Goal: Task Accomplishment & Management: Manage account settings

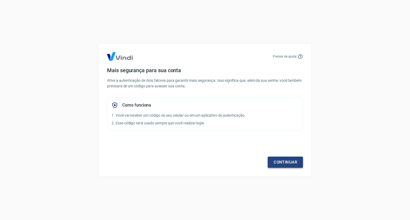
click at [290, 161] on link "Continuar" at bounding box center [285, 162] width 35 height 11
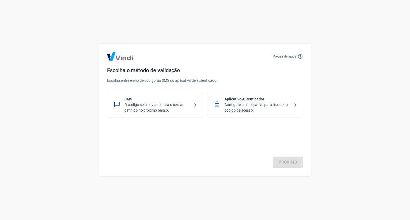
click at [154, 108] on p "O código será enviado para o celular definido no próximo passo." at bounding box center [156, 107] width 65 height 11
click at [289, 163] on link "Próximo" at bounding box center [288, 162] width 30 height 11
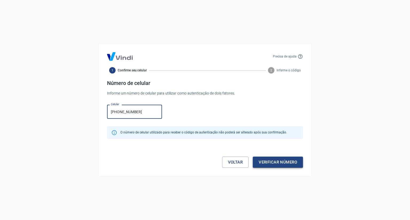
type input "[PHONE_NUMBER]"
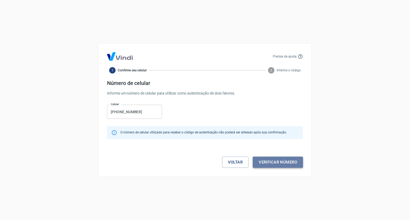
click at [285, 167] on button "Verificar número" at bounding box center [278, 162] width 50 height 11
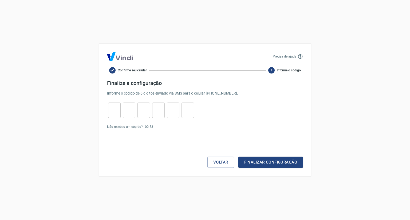
click at [111, 108] on input "tel" at bounding box center [114, 110] width 13 height 11
type input "5"
type input "0"
type input "8"
type input "3"
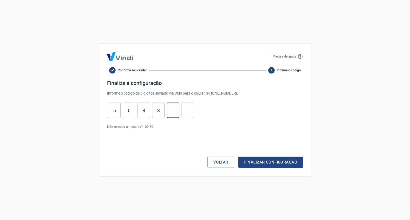
type input "3"
type input "2"
click at [258, 163] on button "Finalizar configuração" at bounding box center [270, 162] width 65 height 11
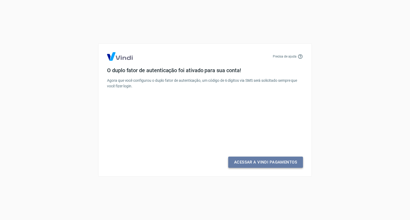
click at [273, 161] on link "Acessar a Vindi Pagamentos" at bounding box center [265, 162] width 75 height 11
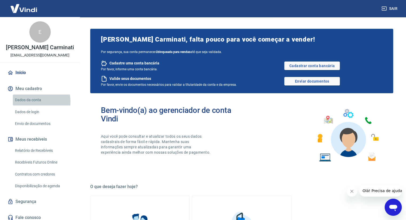
click at [32, 102] on link "Dados da conta" at bounding box center [43, 100] width 61 height 11
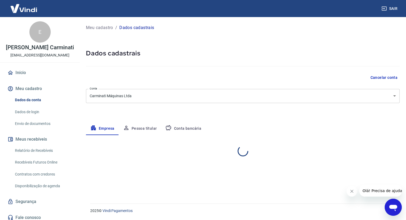
select select "SC"
select select "business"
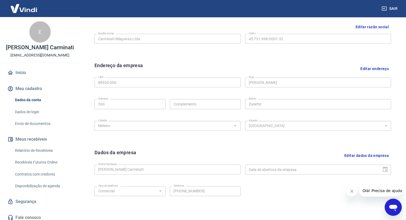
scroll to position [122, 0]
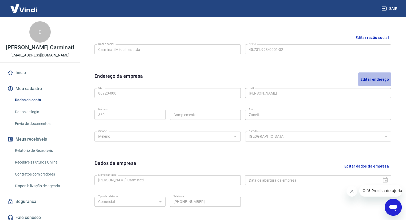
click at [370, 79] on button "Editar endereço" at bounding box center [374, 80] width 33 height 14
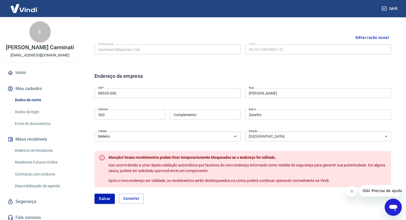
click at [373, 65] on div "Editar razão social Razão social Carminati Máquinas Ltda Razão social CNPJ 45.7…" at bounding box center [242, 49] width 305 height 40
click at [134, 197] on button "Cancelar" at bounding box center [131, 199] width 25 height 10
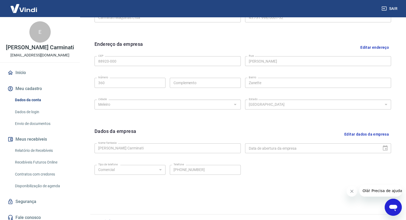
scroll to position [164, 0]
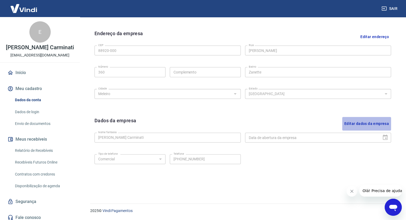
click at [377, 123] on button "Editar dados da empresa" at bounding box center [366, 124] width 49 height 14
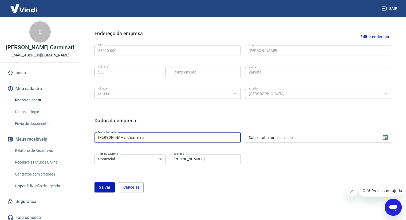
click at [136, 136] on input "[PERSON_NAME] Carminati" at bounding box center [167, 138] width 146 height 10
type input "E"
type input "CARBRI MÁQUINAS LTDA"
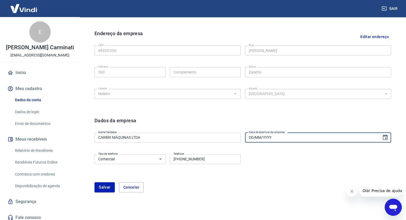
click at [320, 139] on input "DD/MM/YYYY" at bounding box center [311, 138] width 133 height 10
type input "[DATE]"
click at [312, 152] on form "Dados da empresa Nome fantasia CARBRI MÁQUINAS LTDA Nome fantasia Data de abert…" at bounding box center [242, 155] width 297 height 76
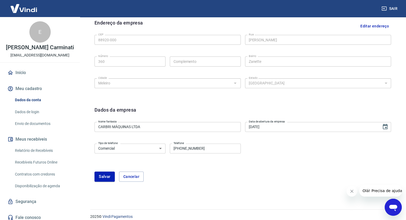
scroll to position [181, 0]
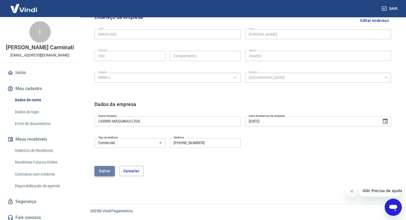
click at [100, 173] on button "Salvar" at bounding box center [104, 171] width 20 height 10
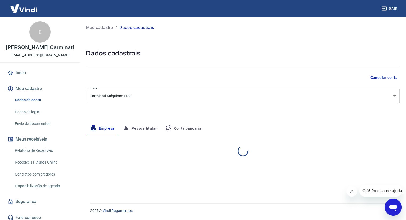
scroll to position [0, 0]
select select "SC"
select select "business"
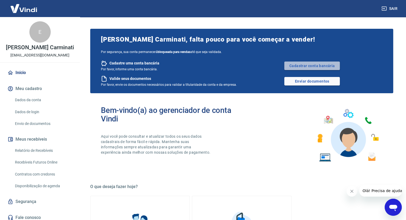
click at [314, 63] on link "Cadastrar conta bancária" at bounding box center [312, 66] width 56 height 9
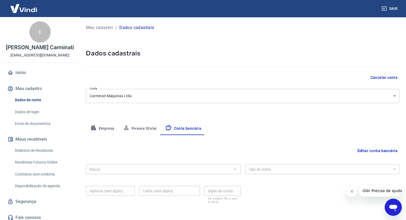
click at [372, 148] on button "Editar conta bancária" at bounding box center [377, 151] width 45 height 10
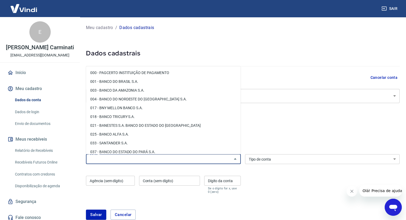
click at [135, 159] on input "Banco" at bounding box center [159, 159] width 143 height 7
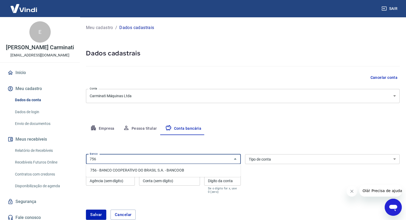
click at [134, 168] on li "756 - BANCO COOPERATIVO DO BRASIL S.A. - BANCOOB" at bounding box center [163, 170] width 155 height 9
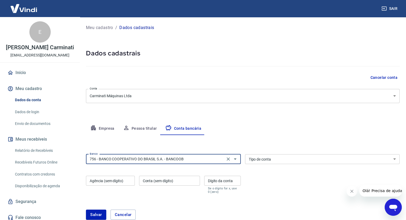
type input "756 - BANCO COOPERATIVO DO BRASIL S.A. - BANCOOB"
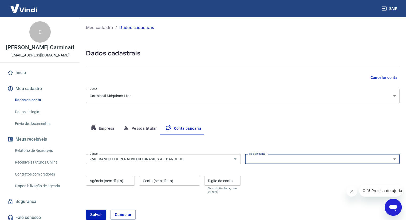
click at [262, 157] on select "Conta Corrente Conta Poupança" at bounding box center [322, 160] width 155 height 10
select select "1"
click at [245, 155] on select "Conta Corrente Conta Poupança" at bounding box center [322, 160] width 155 height 10
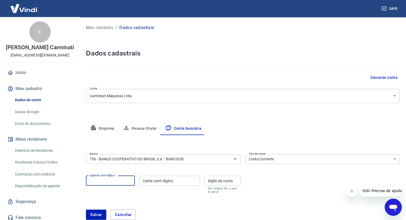
click at [91, 181] on input "Agência (sem dígito)" at bounding box center [110, 181] width 49 height 10
type input "3074"
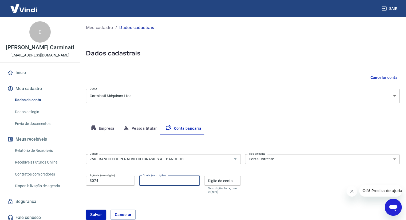
click at [141, 182] on input "Conta (sem dígito)" at bounding box center [169, 181] width 61 height 10
type input "86753"
click at [220, 180] on input "Dígito da conta" at bounding box center [222, 181] width 37 height 10
type input "5"
click at [292, 186] on div "Banco 756 - BANCO COOPERATIVO DO BRASIL S.A. - BANCOOB Banco Tipo de conta Cont…" at bounding box center [243, 173] width 314 height 43
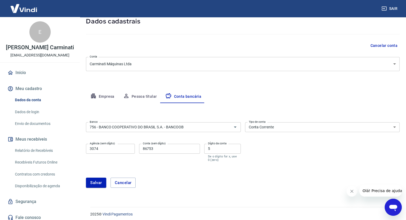
scroll to position [35, 0]
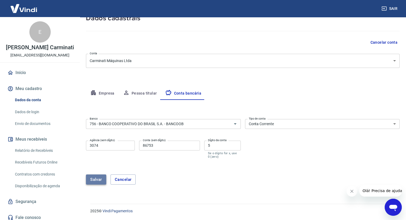
click at [94, 181] on button "Salvar" at bounding box center [96, 180] width 20 height 10
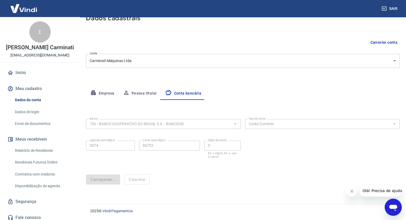
scroll to position [0, 0]
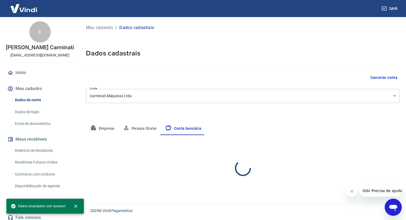
select select "1"
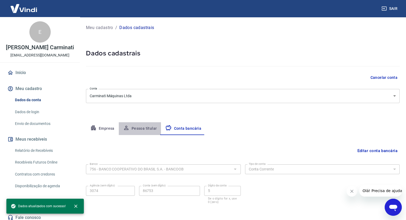
click at [141, 127] on button "Pessoa titular" at bounding box center [140, 129] width 42 height 13
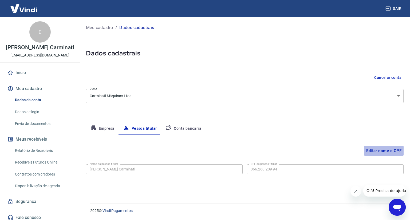
click at [388, 153] on button "Editar nome e CPF" at bounding box center [384, 151] width 40 height 10
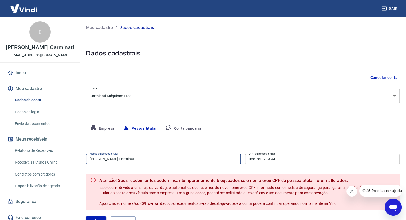
click at [200, 162] on input "[PERSON_NAME] Carminati" at bounding box center [163, 160] width 155 height 10
click at [111, 159] on input "[PERSON_NAME] Carminati" at bounding box center [163, 160] width 155 height 10
type input "[PERSON_NAME]"
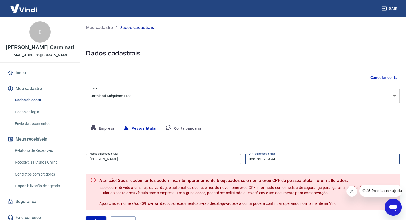
click at [281, 161] on input "066.260.209-94" at bounding box center [322, 160] width 155 height 10
type input "0"
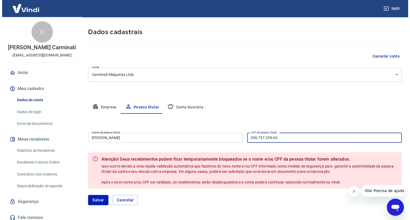
scroll to position [42, 0]
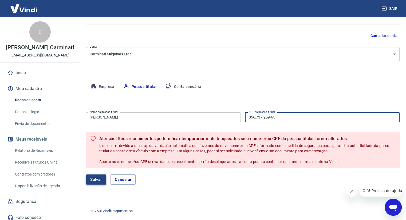
type input "056.737.259-65"
click at [100, 180] on button "Salvar" at bounding box center [96, 180] width 20 height 10
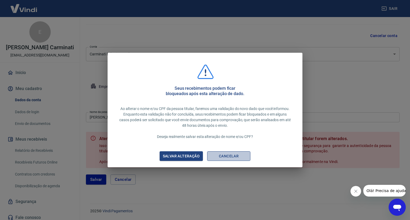
click at [224, 157] on button "Cancelar" at bounding box center [228, 157] width 43 height 10
type input "[PERSON_NAME] Carminati"
type input "066.260.209-94"
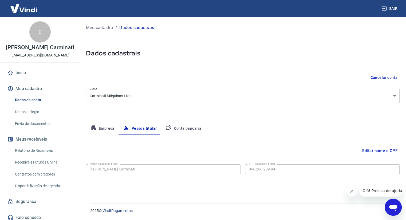
scroll to position [0, 0]
click at [192, 128] on button "Conta bancária" at bounding box center [183, 129] width 45 height 13
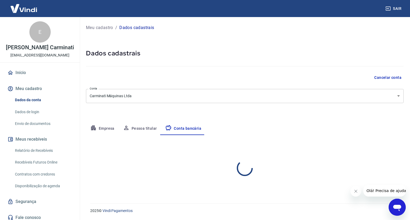
select select "1"
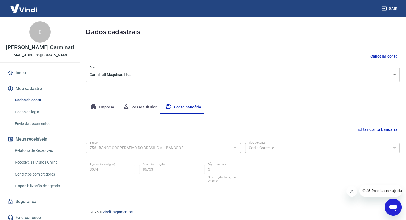
scroll to position [22, 0]
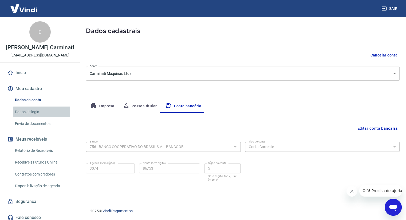
click at [31, 112] on link "Dados de login" at bounding box center [43, 112] width 61 height 11
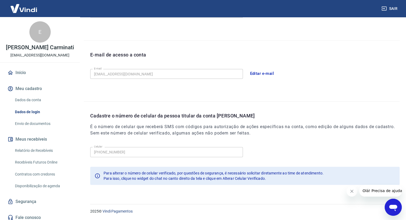
scroll to position [121, 0]
click at [41, 124] on link "Envio de documentos" at bounding box center [43, 124] width 61 height 11
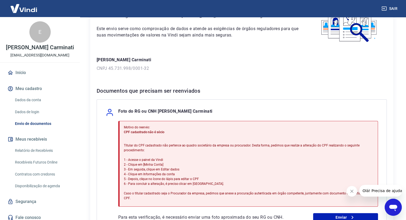
scroll to position [53, 0]
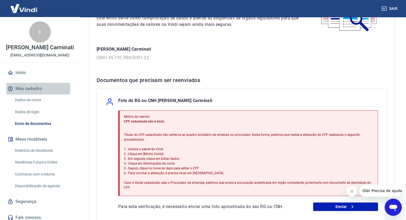
click at [28, 90] on button "Meu cadastro" at bounding box center [39, 89] width 67 height 12
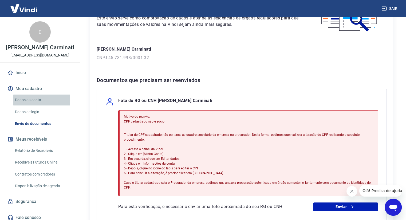
click at [27, 99] on link "Dados da conta" at bounding box center [43, 100] width 61 height 11
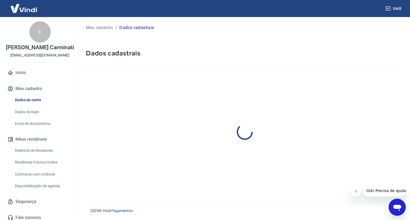
select select "SC"
select select "business"
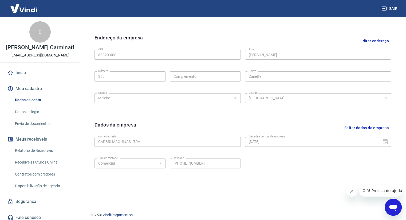
scroll to position [164, 0]
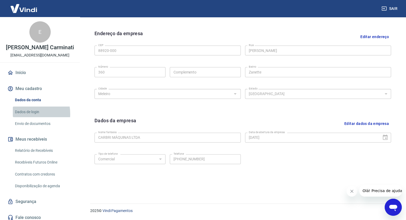
click at [23, 114] on link "Dados de login" at bounding box center [43, 112] width 61 height 11
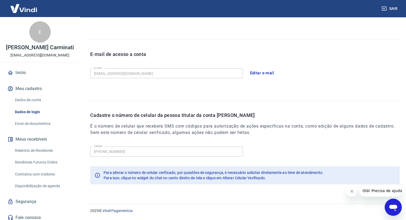
scroll to position [121, 0]
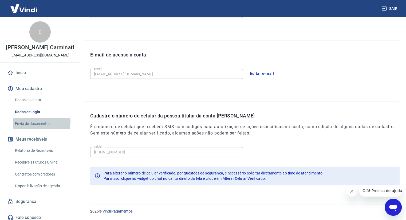
click at [34, 122] on link "Envio de documentos" at bounding box center [43, 124] width 61 height 11
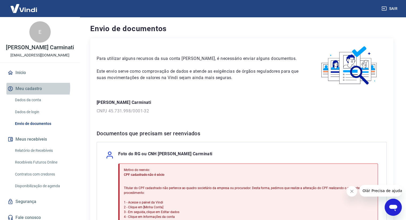
click at [28, 88] on button "Meu cadastro" at bounding box center [39, 89] width 67 height 12
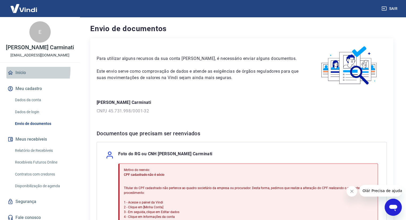
click at [22, 70] on link "Início" at bounding box center [39, 73] width 67 height 12
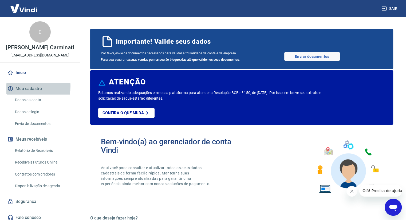
click at [21, 86] on button "Meu cadastro" at bounding box center [39, 89] width 67 height 12
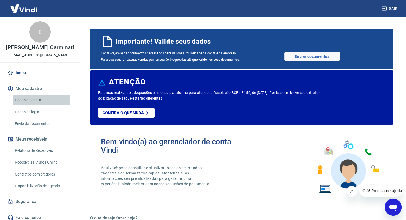
click at [23, 100] on link "Dados da conta" at bounding box center [43, 100] width 61 height 11
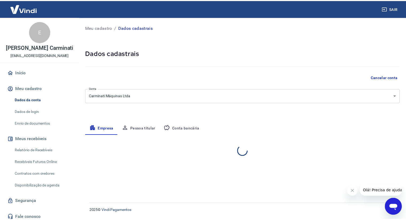
select select "SC"
select select "business"
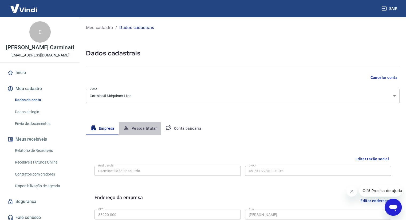
click at [141, 127] on button "Pessoa titular" at bounding box center [140, 129] width 42 height 13
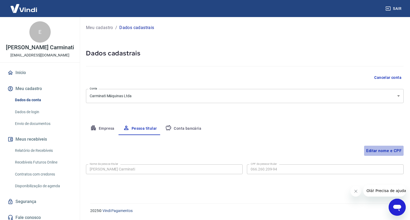
click at [391, 151] on button "Editar nome e CPF" at bounding box center [384, 151] width 40 height 10
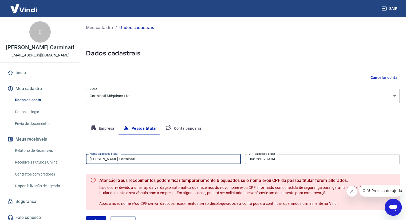
click at [111, 159] on input "[PERSON_NAME] Carminati" at bounding box center [163, 160] width 155 height 10
type input "[PERSON_NAME]"
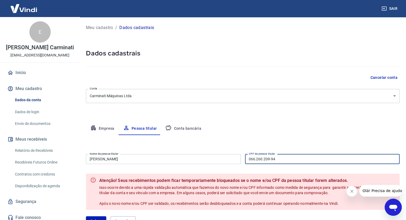
click at [293, 160] on input "066.260.209-94" at bounding box center [322, 160] width 155 height 10
type input "0"
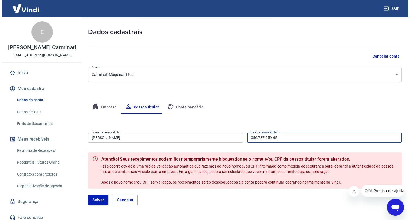
scroll to position [42, 0]
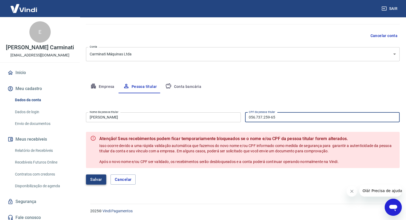
type input "056.737.259-65"
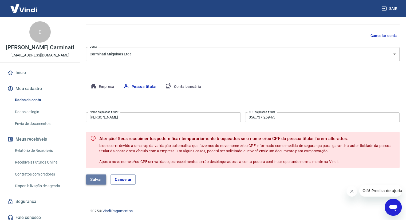
click at [93, 181] on button "Salvar" at bounding box center [96, 180] width 20 height 10
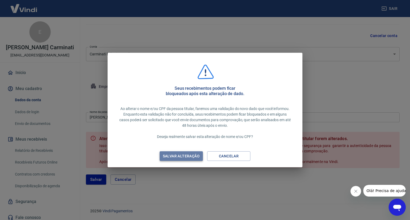
click at [192, 156] on div "Salvar alteração" at bounding box center [181, 156] width 50 height 7
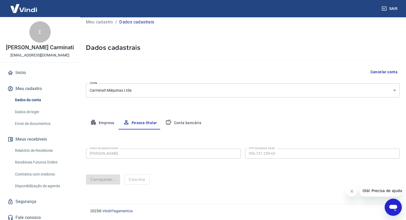
scroll to position [0, 0]
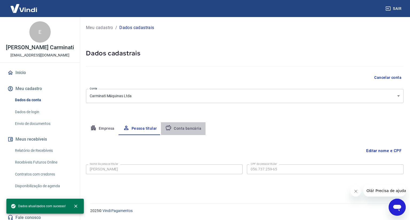
click at [184, 128] on button "Conta bancária" at bounding box center [183, 129] width 45 height 13
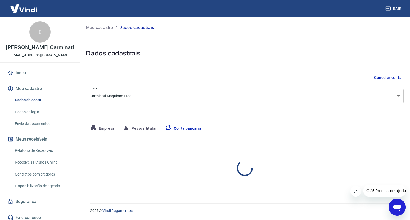
select select "1"
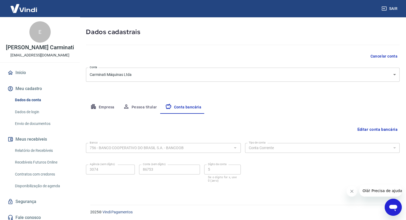
scroll to position [22, 0]
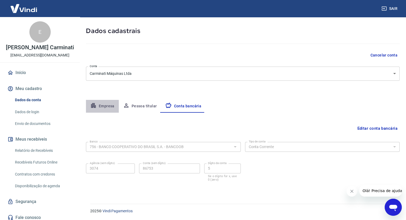
click at [98, 104] on button "Empresa" at bounding box center [102, 106] width 33 height 13
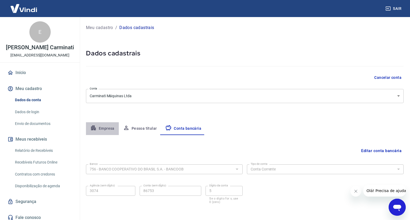
select select "SC"
select select "business"
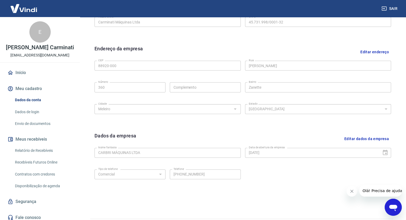
scroll to position [164, 0]
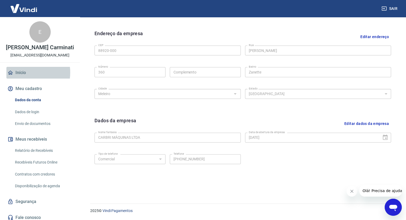
click at [20, 73] on link "Início" at bounding box center [39, 73] width 67 height 12
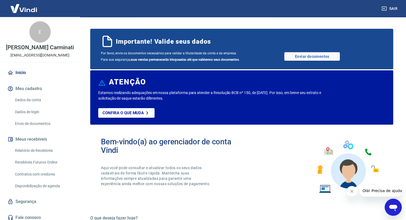
click at [199, 52] on span "Por favor, envie os documentos necessários para validar a titularidade da conta…" at bounding box center [171, 56] width 141 height 13
click at [298, 58] on link "Enviar documentos" at bounding box center [312, 56] width 56 height 9
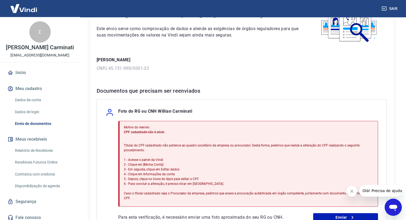
scroll to position [53, 0]
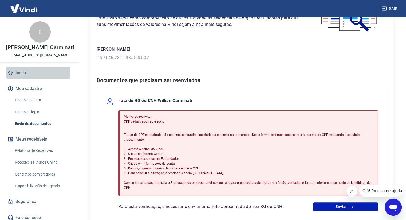
click at [18, 71] on link "Início" at bounding box center [39, 73] width 67 height 12
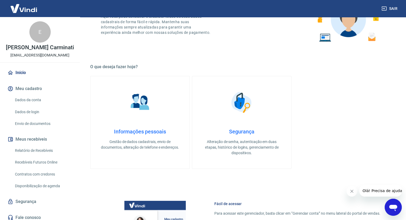
scroll to position [3, 0]
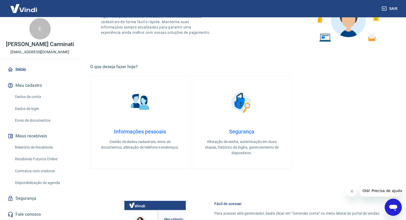
click at [58, 189] on div "Início Meu cadastro Dados da conta Dados de login Envio de documentos Meus rece…" at bounding box center [40, 142] width 80 height 157
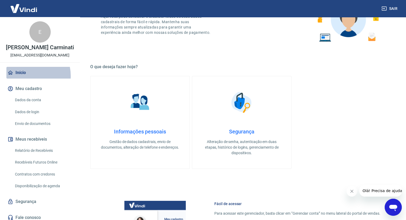
click at [26, 76] on link "Início" at bounding box center [39, 73] width 67 height 12
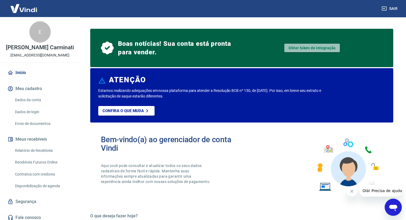
click at [331, 51] on link "Obter token de integração" at bounding box center [312, 48] width 56 height 9
